Goal: Navigation & Orientation: Go to known website

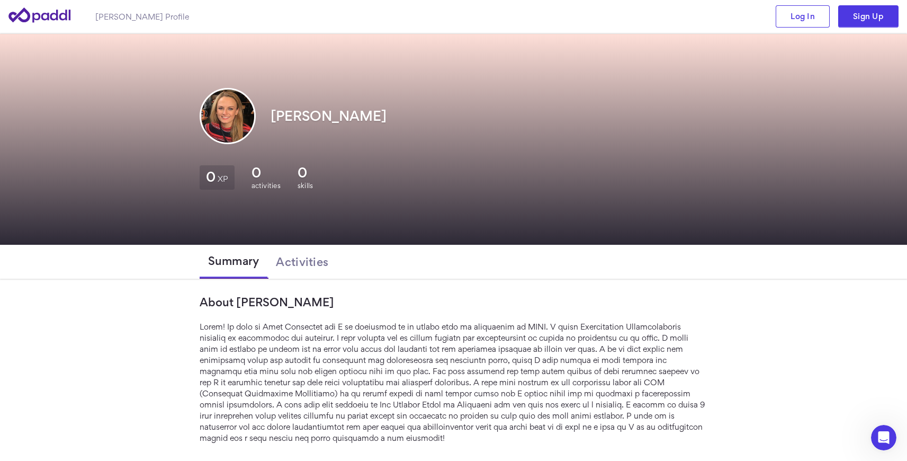
click at [65, 12] on icon at bounding box center [40, 15] width 64 height 30
